Goal: Navigation & Orientation: Find specific page/section

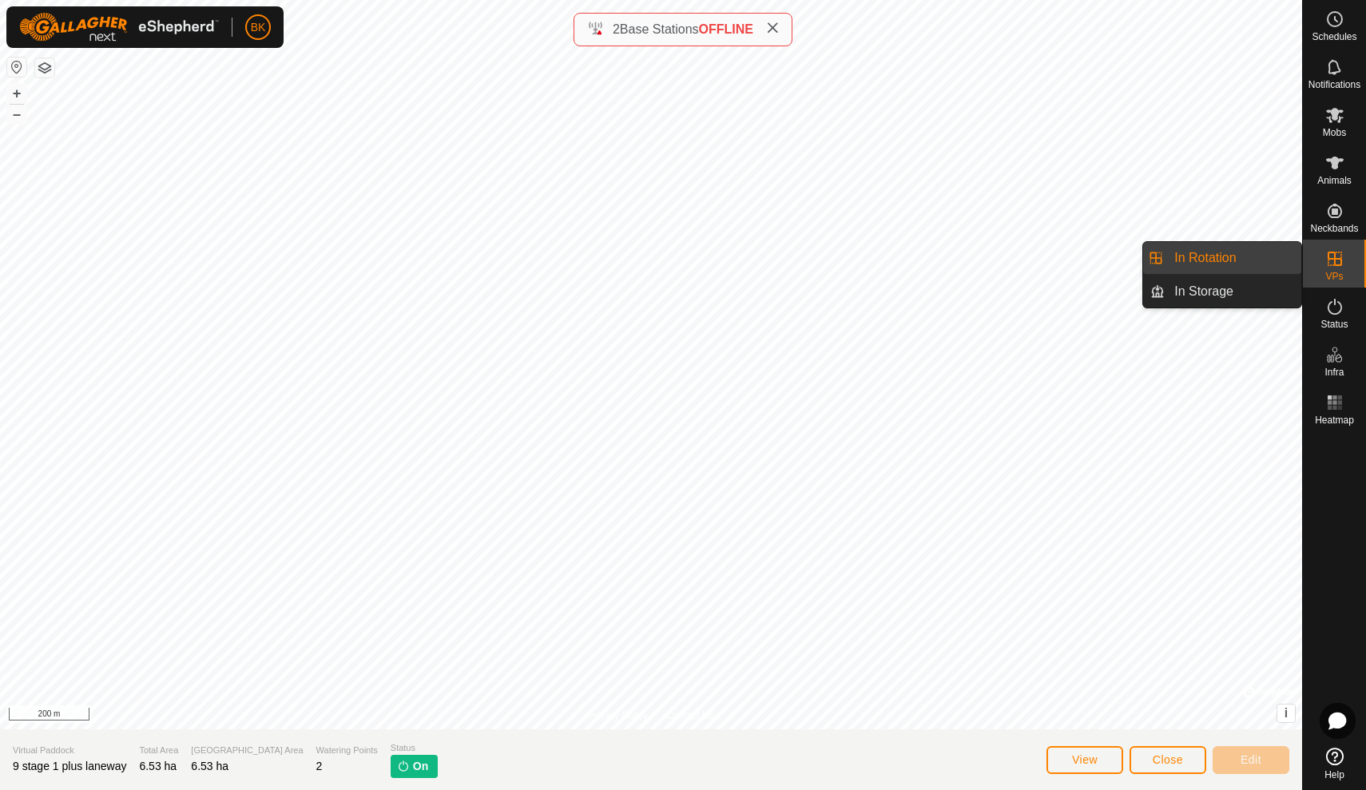
click at [1268, 262] on link "In Rotation" at bounding box center [1233, 258] width 137 height 32
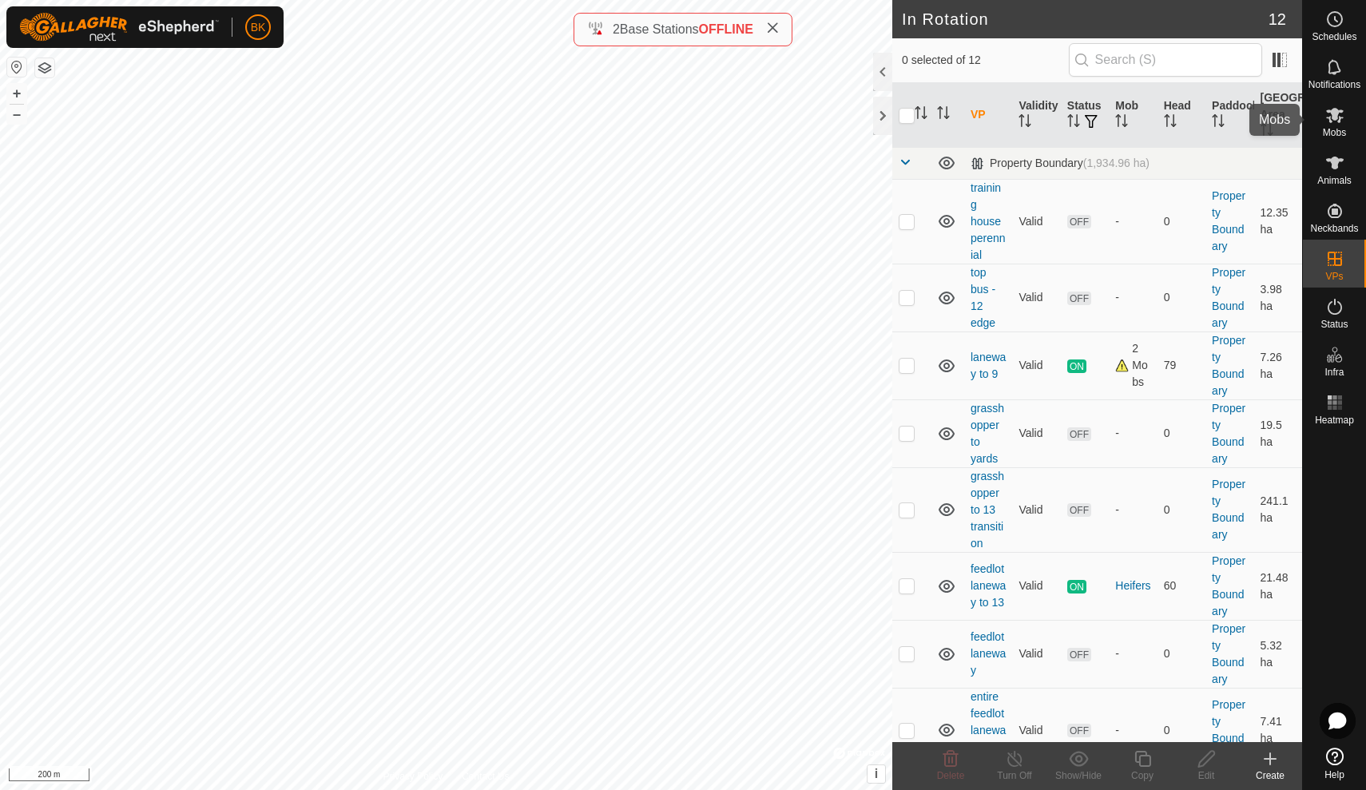
click at [1339, 113] on icon at bounding box center [1334, 114] width 19 height 19
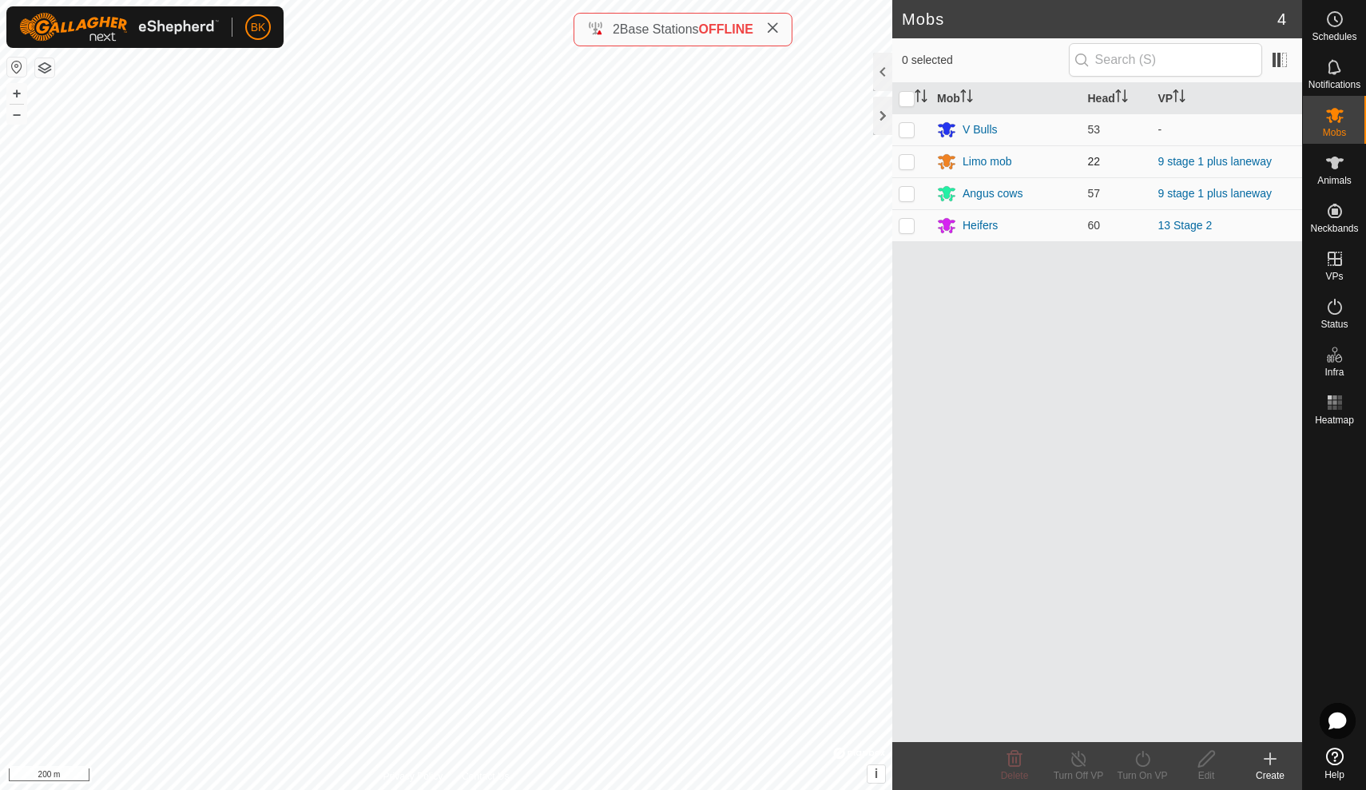
click at [916, 157] on td at bounding box center [911, 161] width 38 height 32
checkbox input "true"
click at [903, 201] on td at bounding box center [911, 193] width 38 height 32
checkbox input "true"
click at [909, 155] on p-checkbox at bounding box center [907, 161] width 16 height 13
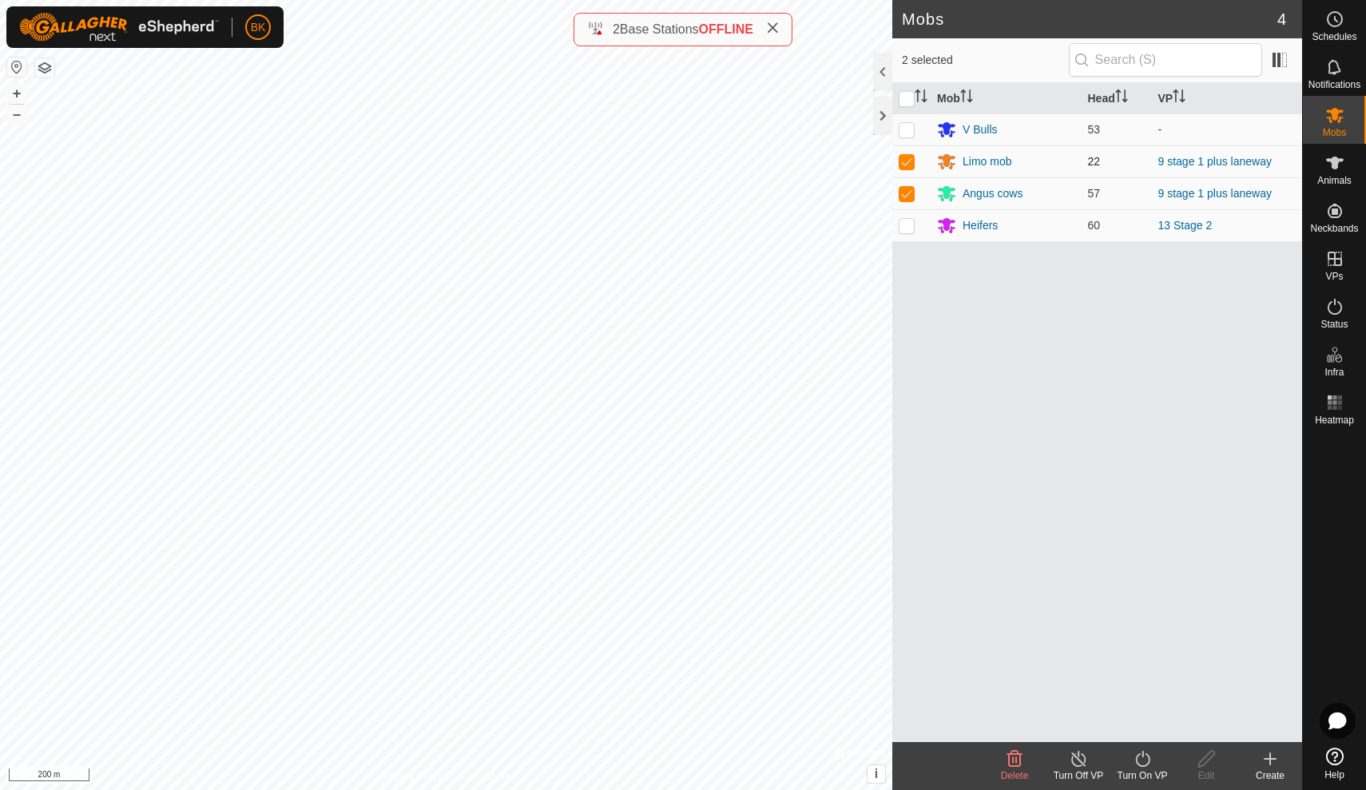
checkbox input "false"
click at [910, 197] on p-checkbox at bounding box center [907, 193] width 16 height 13
checkbox input "false"
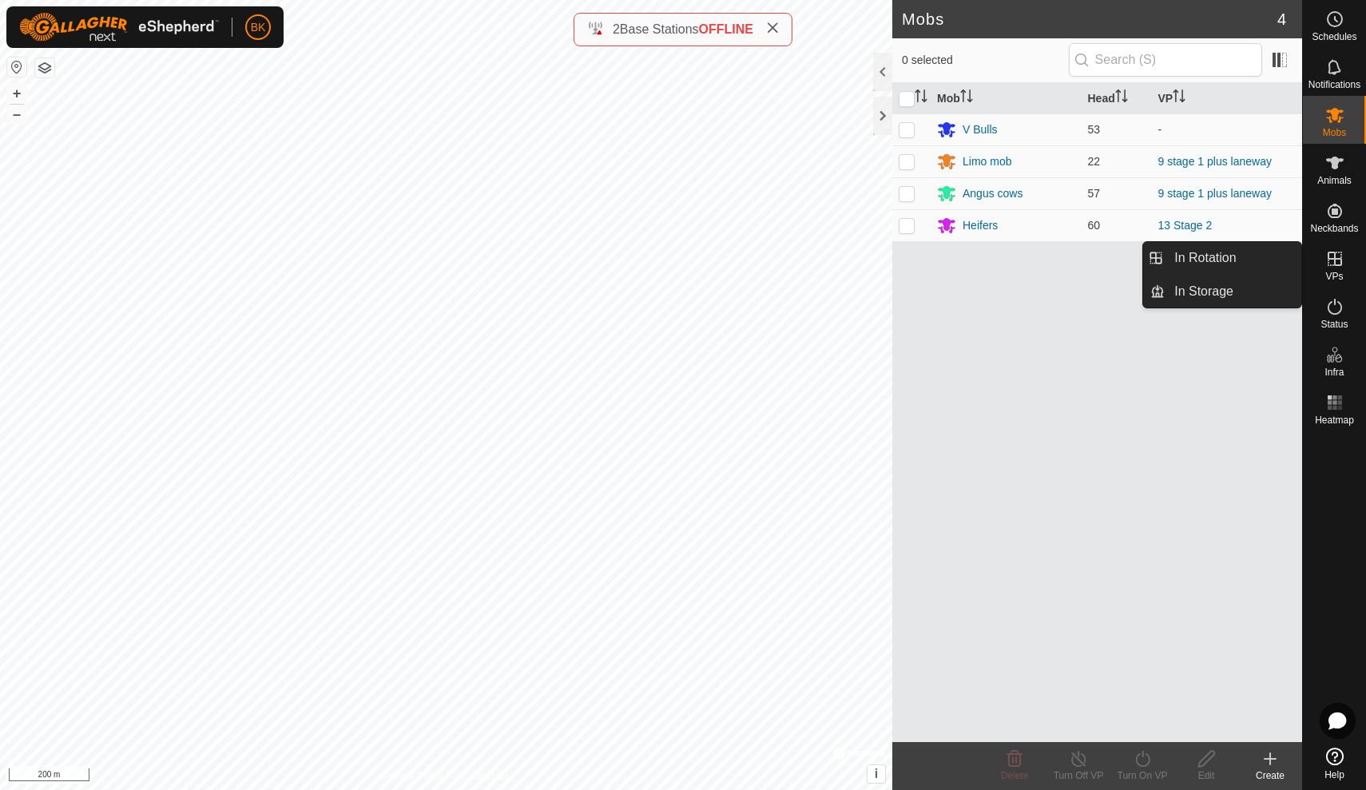
click at [1347, 262] on es-virtualpaddocks-svg-icon at bounding box center [1334, 259] width 29 height 26
click at [1268, 252] on link "In Rotation" at bounding box center [1233, 258] width 137 height 32
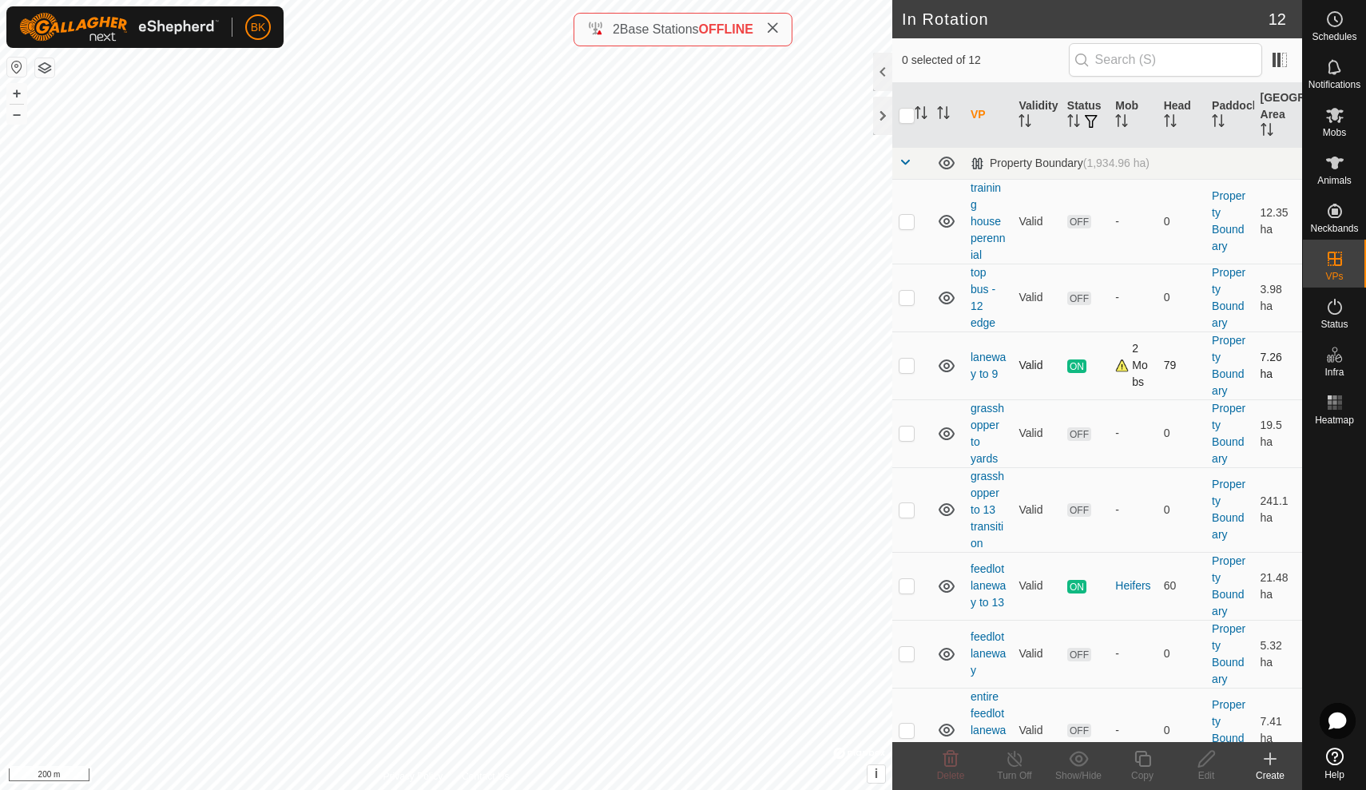
click at [909, 366] on p-checkbox at bounding box center [907, 365] width 16 height 13
checkbox input "true"
click at [986, 372] on link "laneway to 9" at bounding box center [988, 366] width 35 height 30
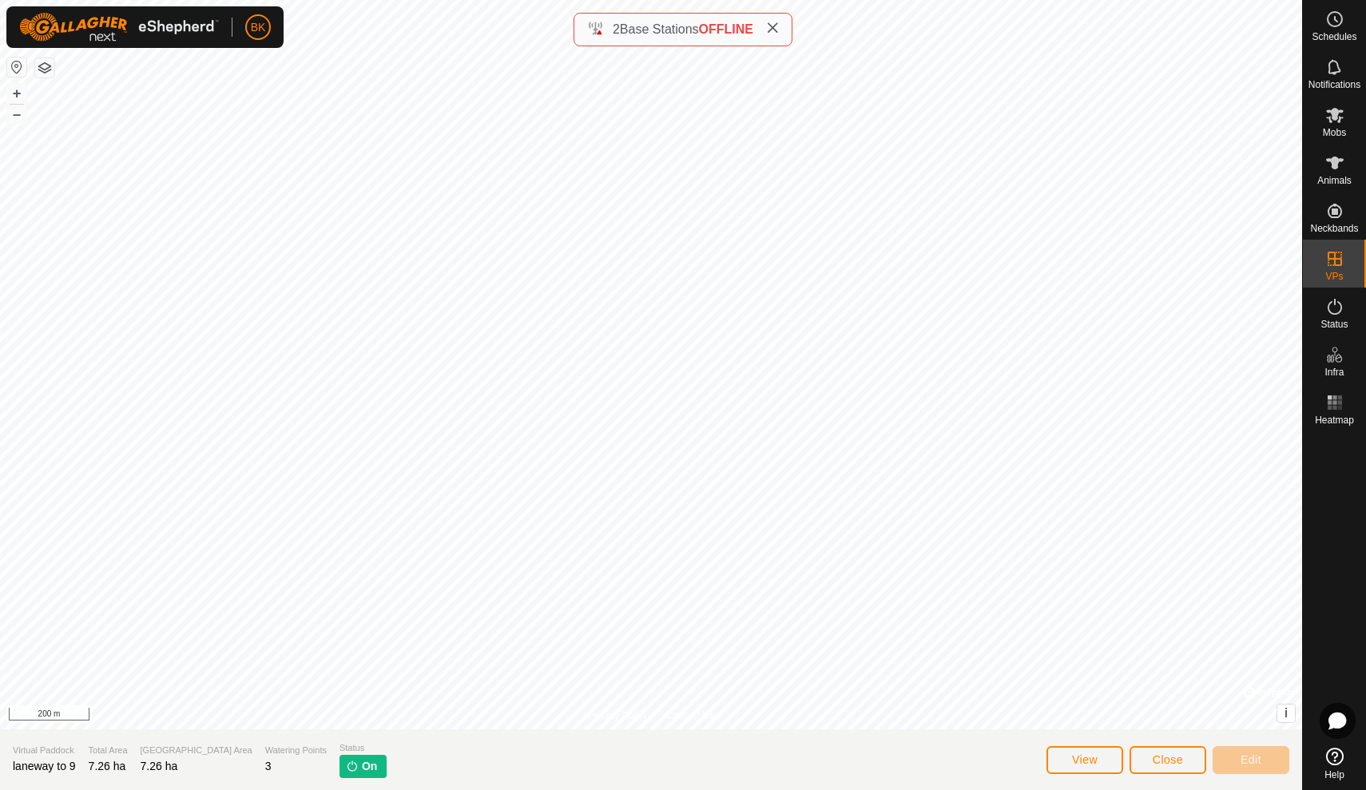
click at [339, 777] on p-tag "On" at bounding box center [362, 766] width 47 height 23
click at [339, 772] on p-tag "On" at bounding box center [362, 766] width 47 height 23
click at [1088, 753] on span "View" at bounding box center [1085, 759] width 26 height 13
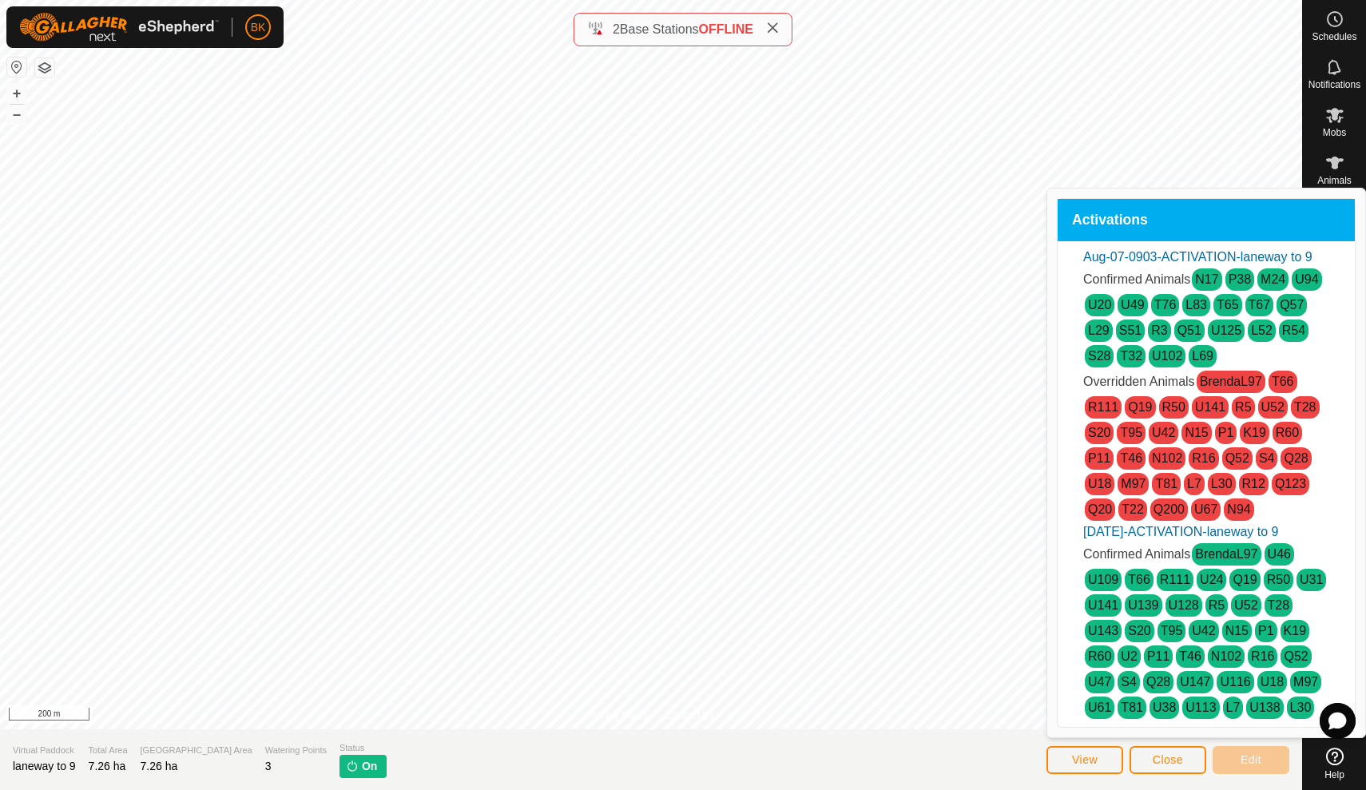
click at [1088, 760] on span "View" at bounding box center [1085, 759] width 26 height 13
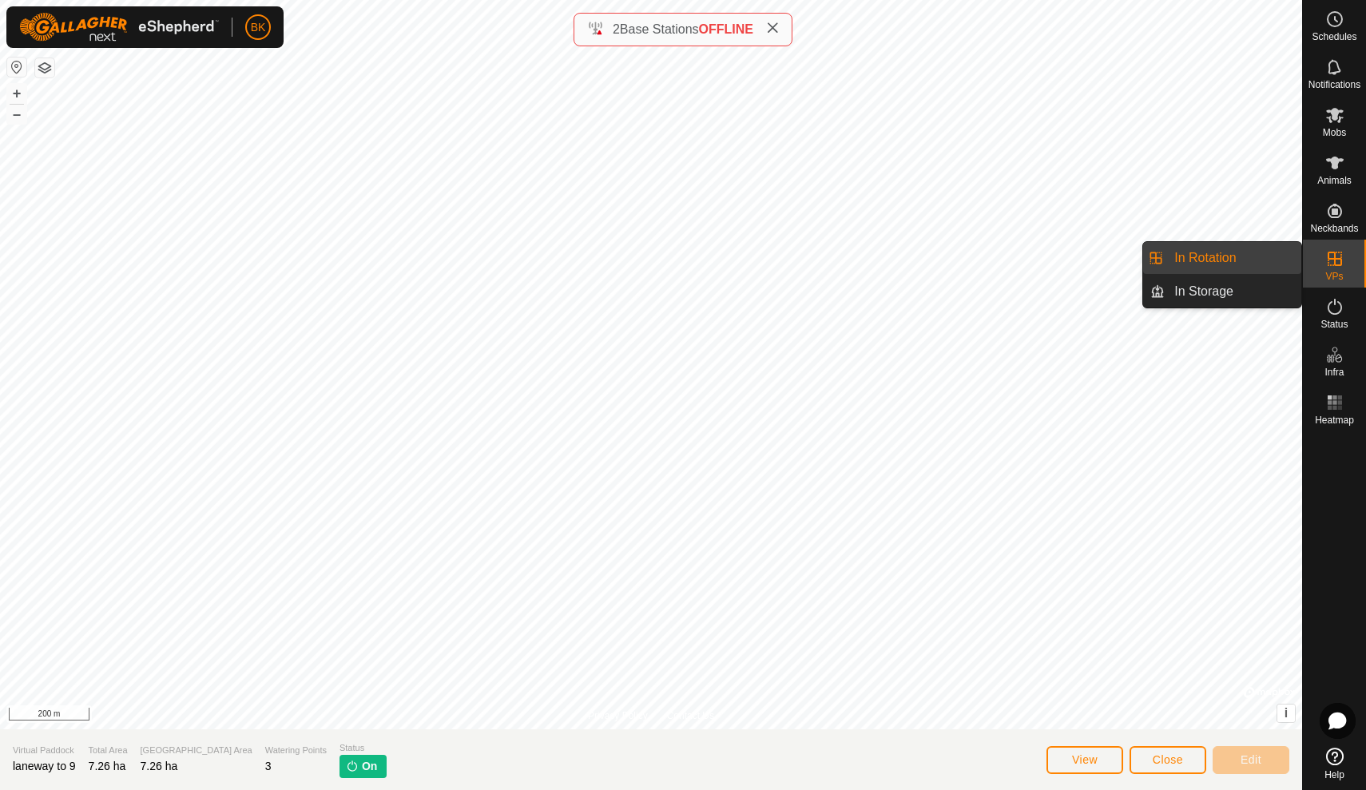
click at [1336, 256] on icon at bounding box center [1334, 258] width 19 height 19
click at [1251, 258] on link "In Rotation" at bounding box center [1233, 258] width 137 height 32
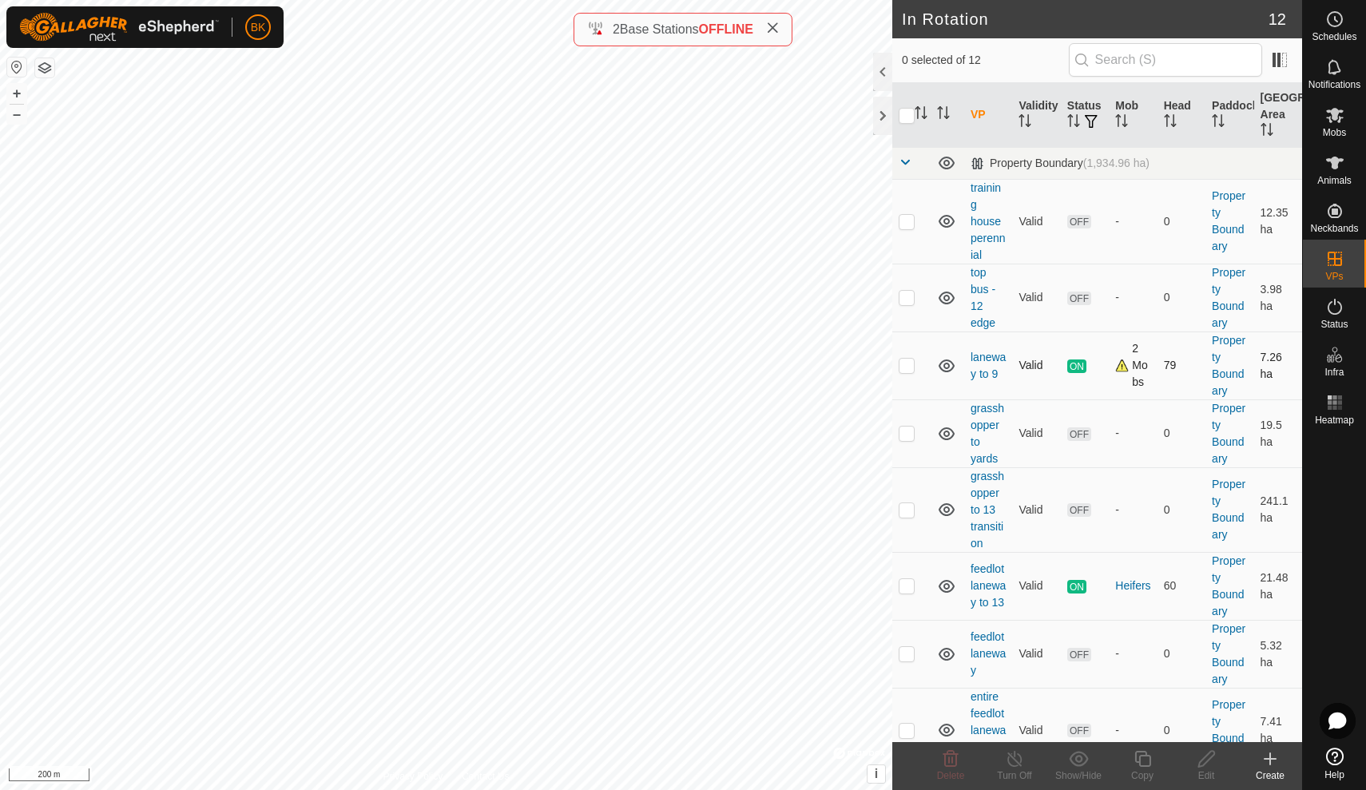
click at [905, 365] on p-checkbox at bounding box center [907, 365] width 16 height 13
checkbox input "true"
click at [1014, 763] on icon at bounding box center [1015, 758] width 20 height 19
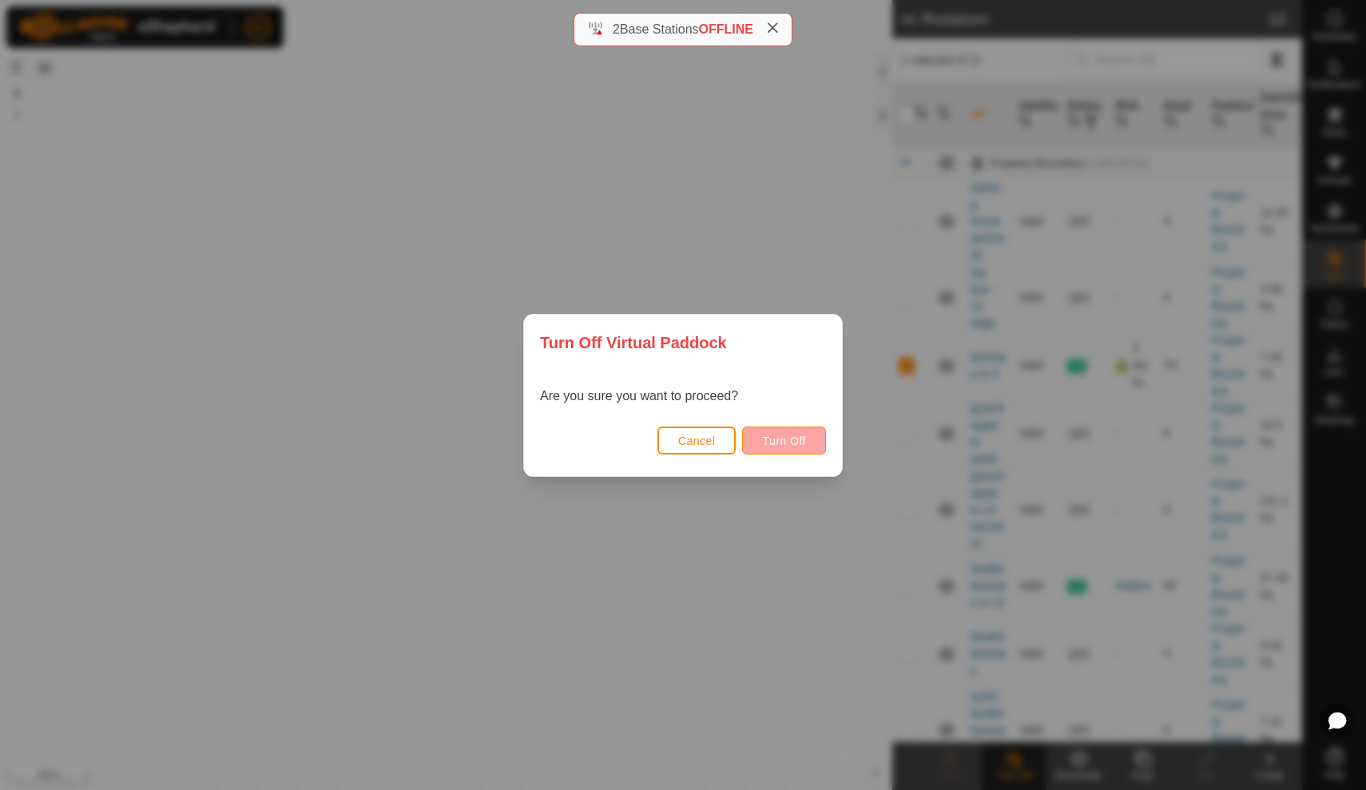
click at [790, 451] on button "Turn Off" at bounding box center [784, 441] width 84 height 28
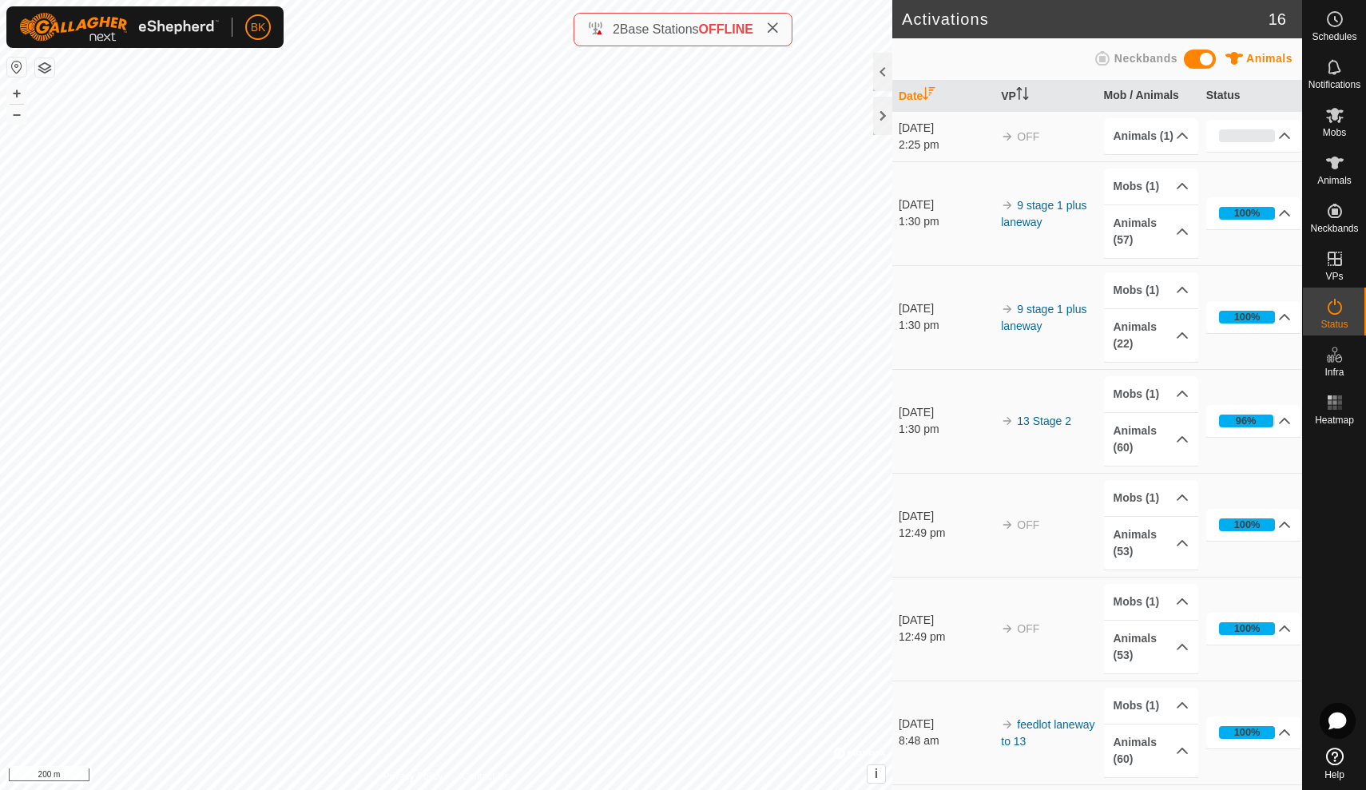
click at [1051, 510] on td "OFF" at bounding box center [1046, 525] width 102 height 104
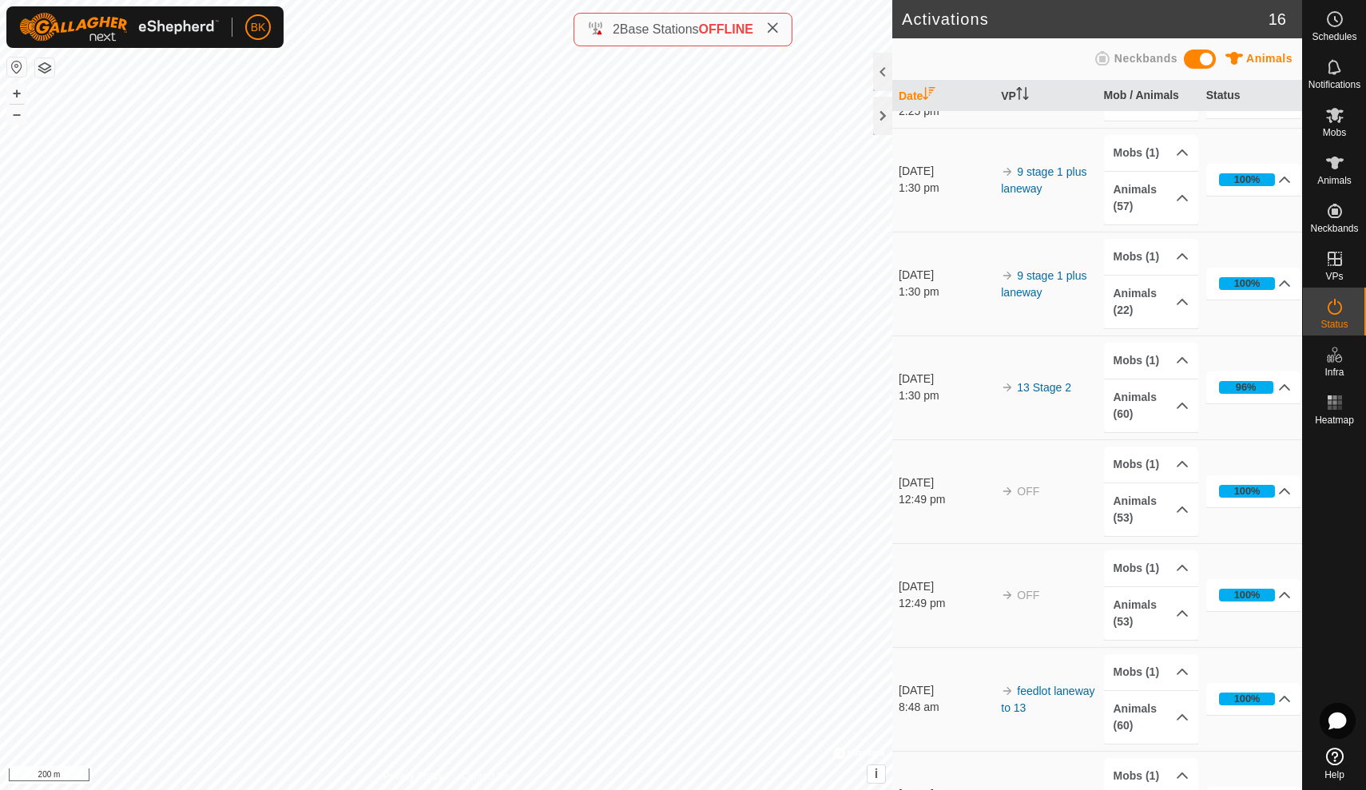
scroll to position [78, 0]
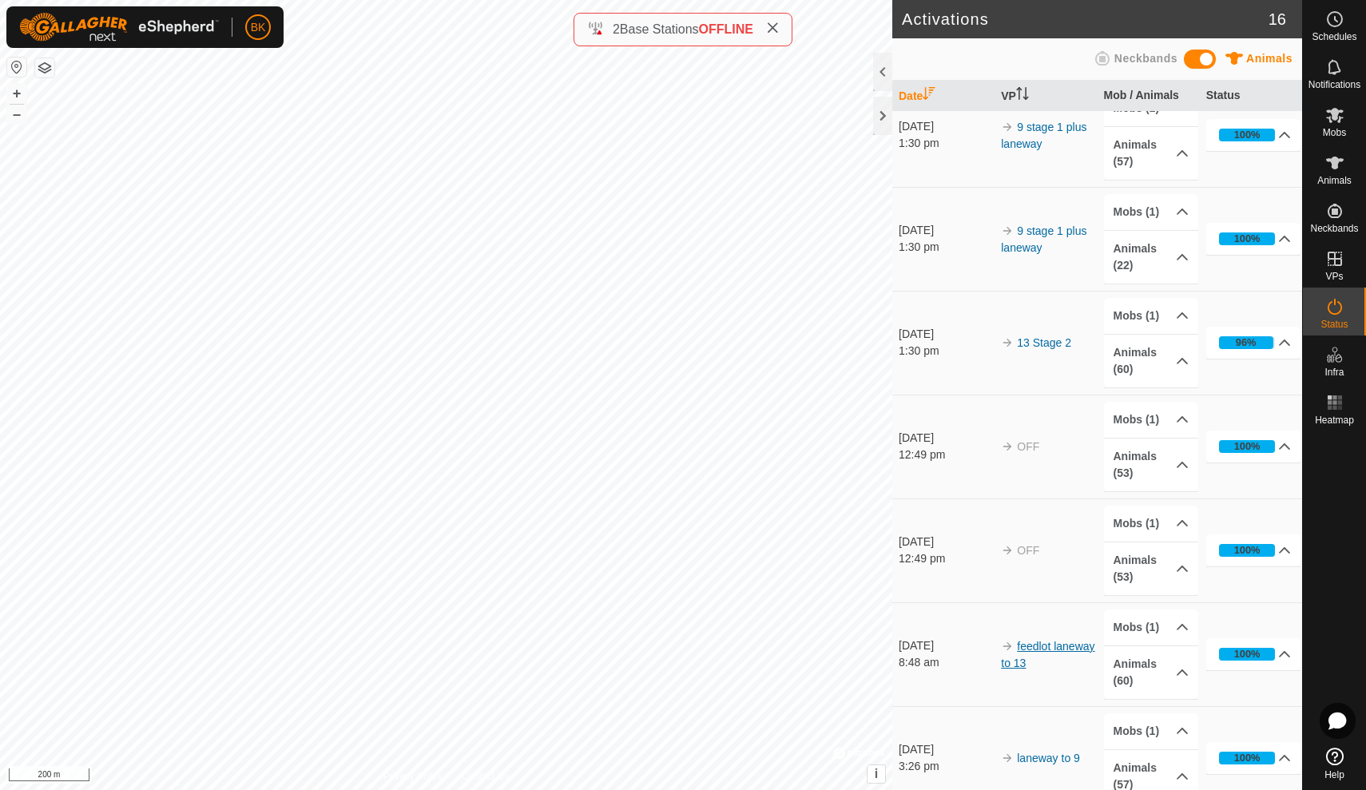
click at [1049, 641] on link "feedlot laneway to 13" at bounding box center [1047, 655] width 93 height 30
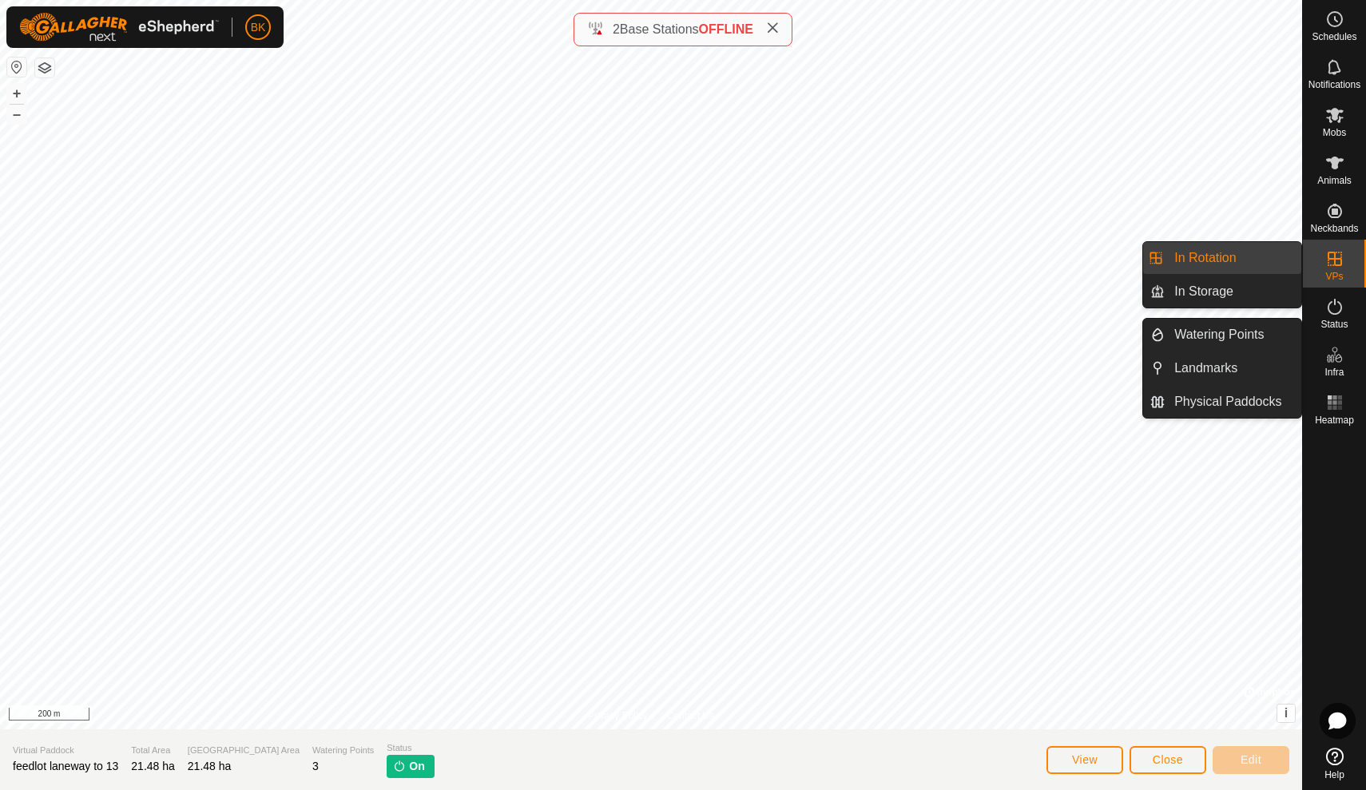
click at [1348, 268] on es-virtualpaddocks-svg-icon at bounding box center [1334, 259] width 29 height 26
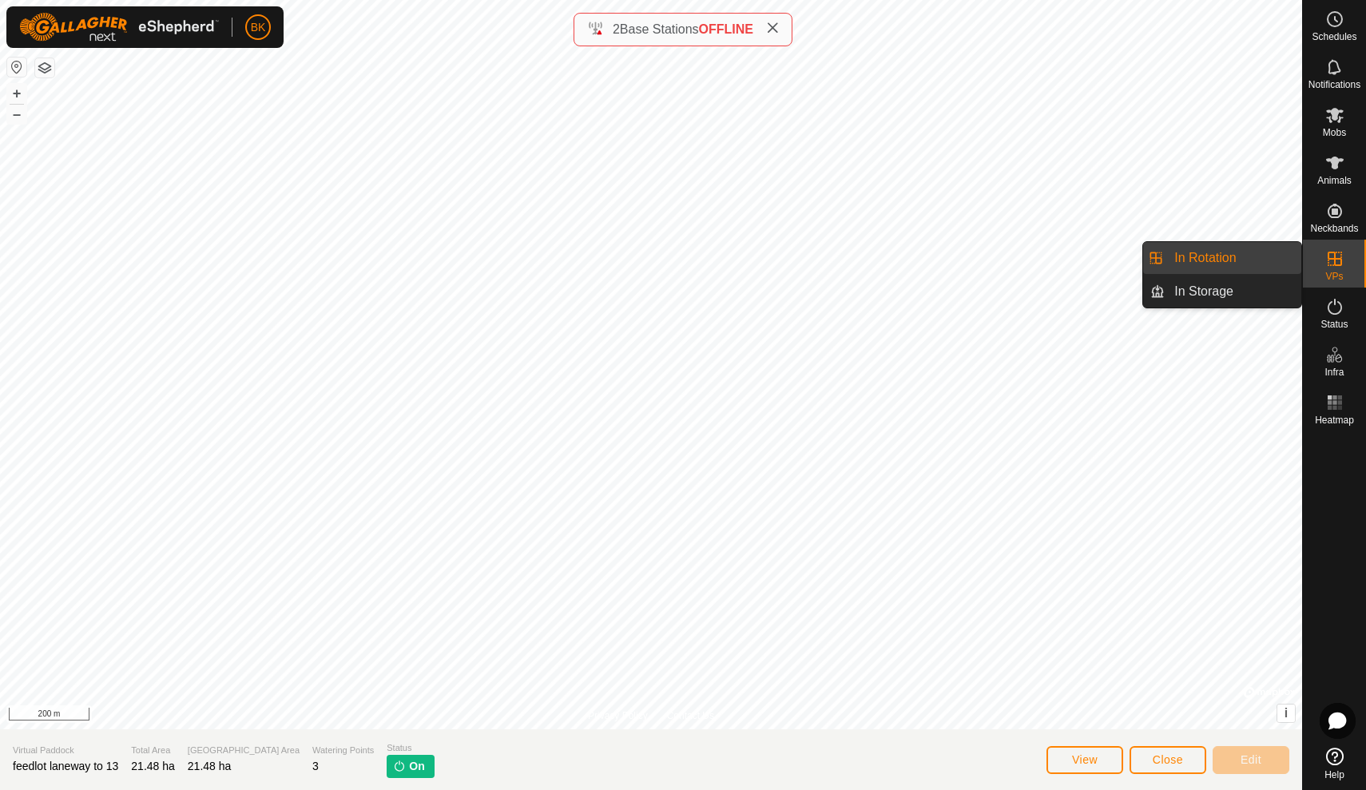
click at [1256, 269] on link "In Rotation" at bounding box center [1233, 258] width 137 height 32
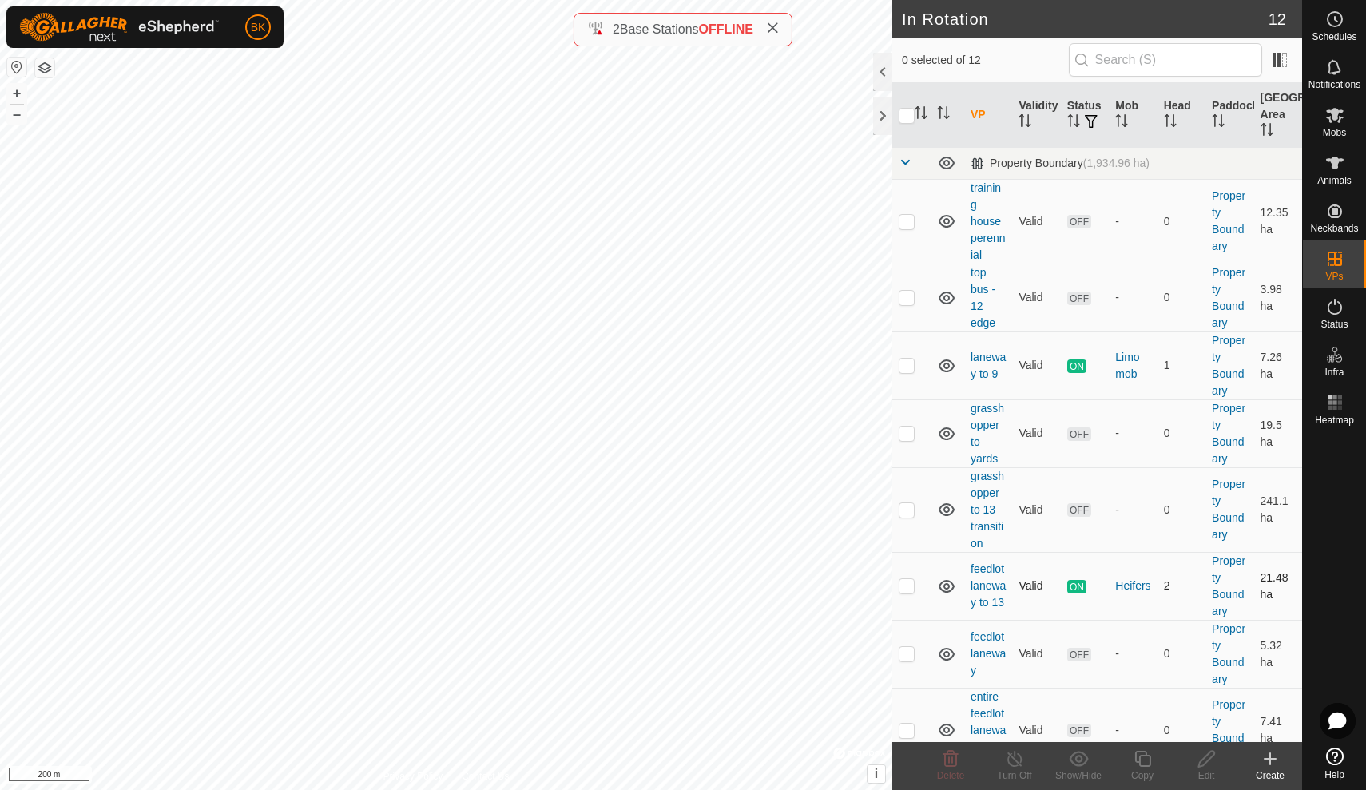
click at [904, 591] on p-checkbox at bounding box center [907, 585] width 16 height 13
checkbox input "true"
click at [1014, 760] on line at bounding box center [1014, 759] width 13 height 13
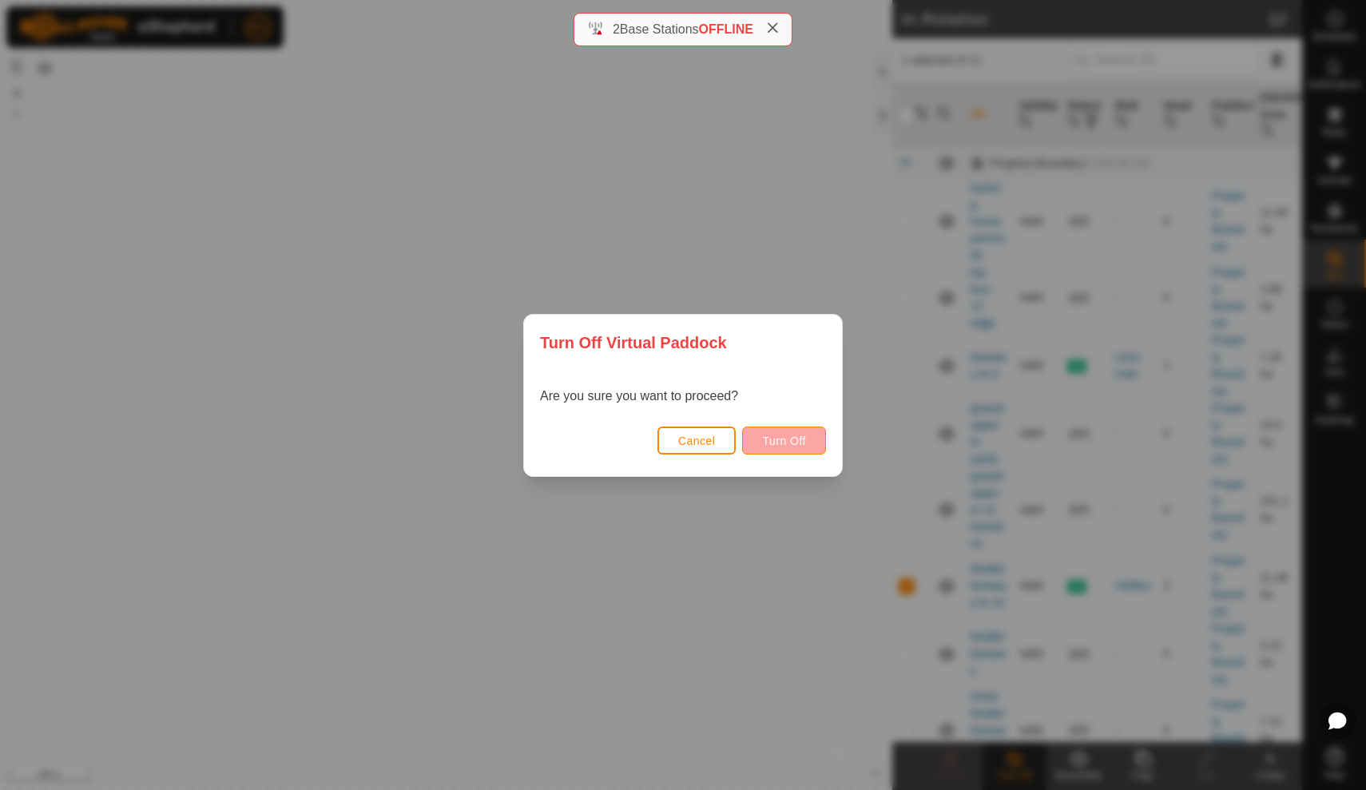
click at [789, 435] on span "Turn Off" at bounding box center [784, 441] width 44 height 13
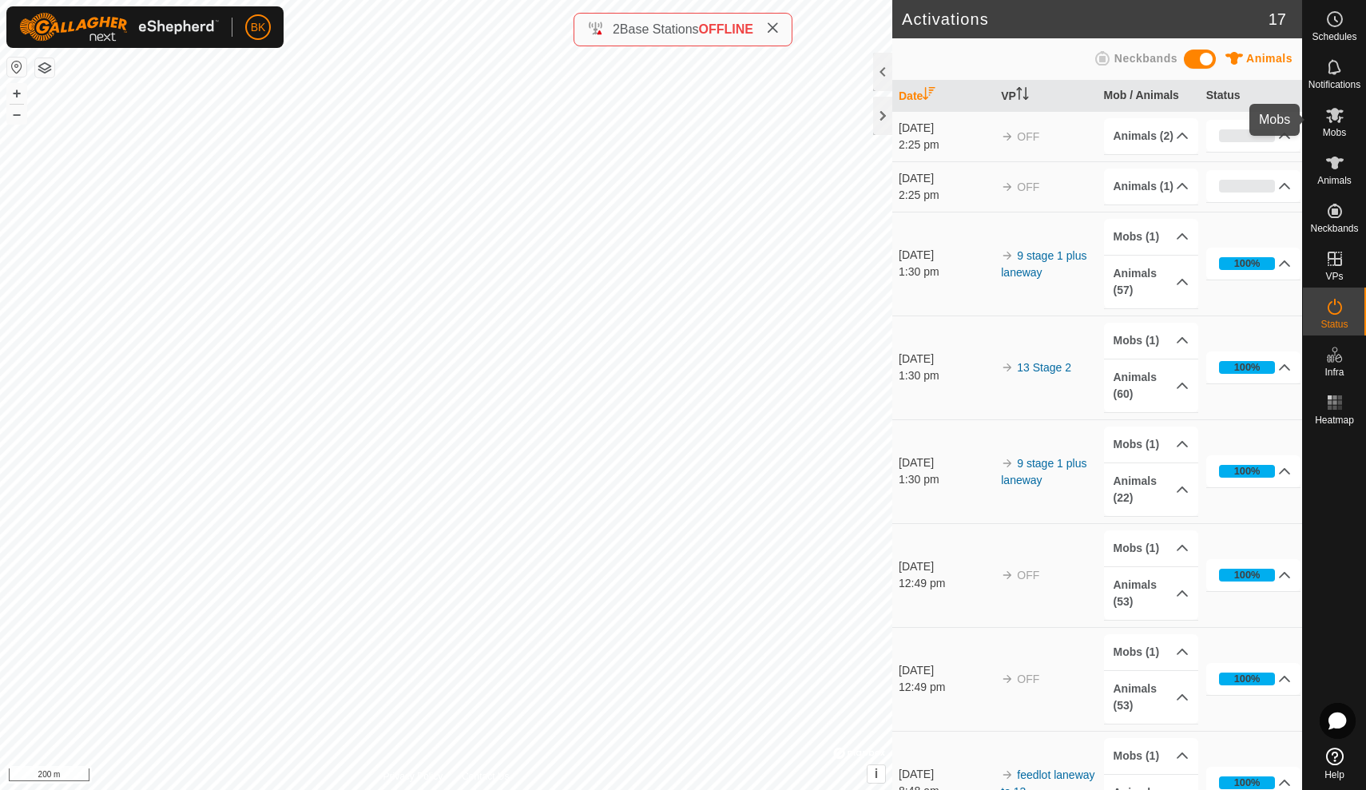
click at [1336, 125] on es-mob-svg-icon at bounding box center [1334, 115] width 29 height 26
